Goal: Transaction & Acquisition: Subscribe to service/newsletter

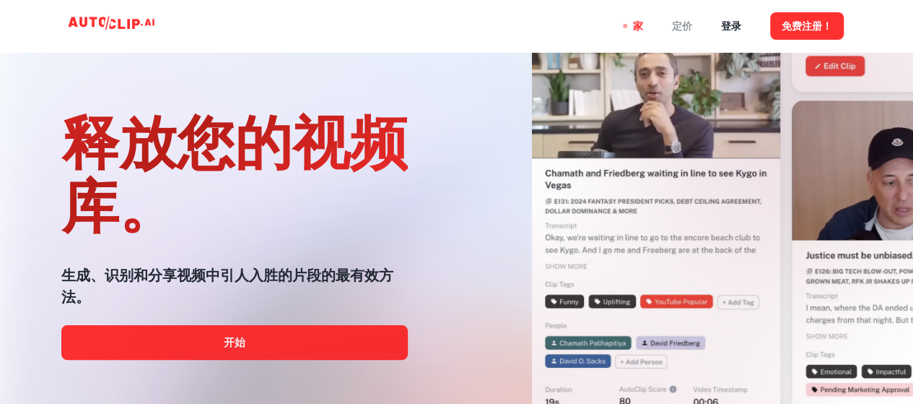
click at [682, 25] on font "定价" at bounding box center [682, 27] width 20 height 12
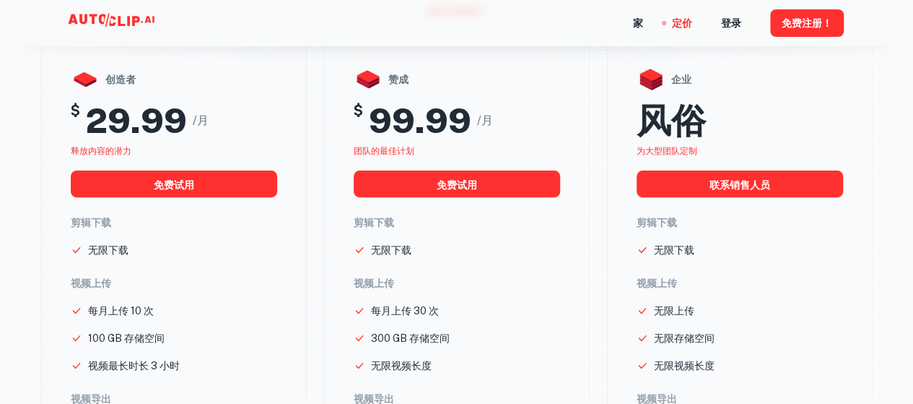
scroll to position [144, 0]
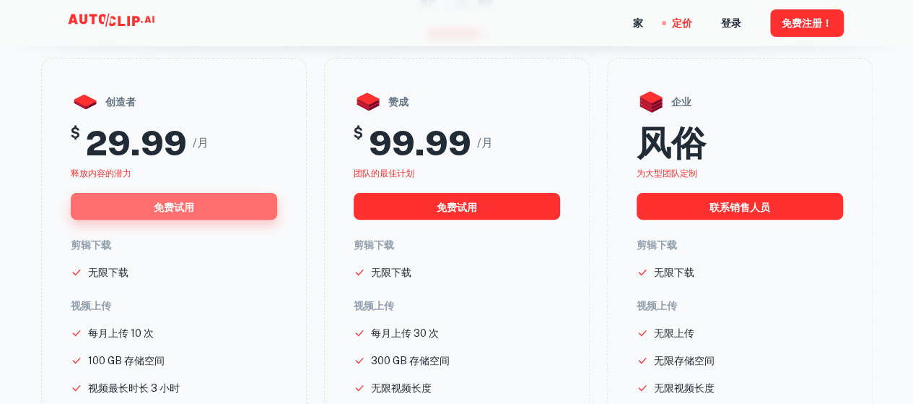
click at [212, 215] on button "免费试用" at bounding box center [174, 206] width 206 height 27
